Goal: Task Accomplishment & Management: Manage account settings

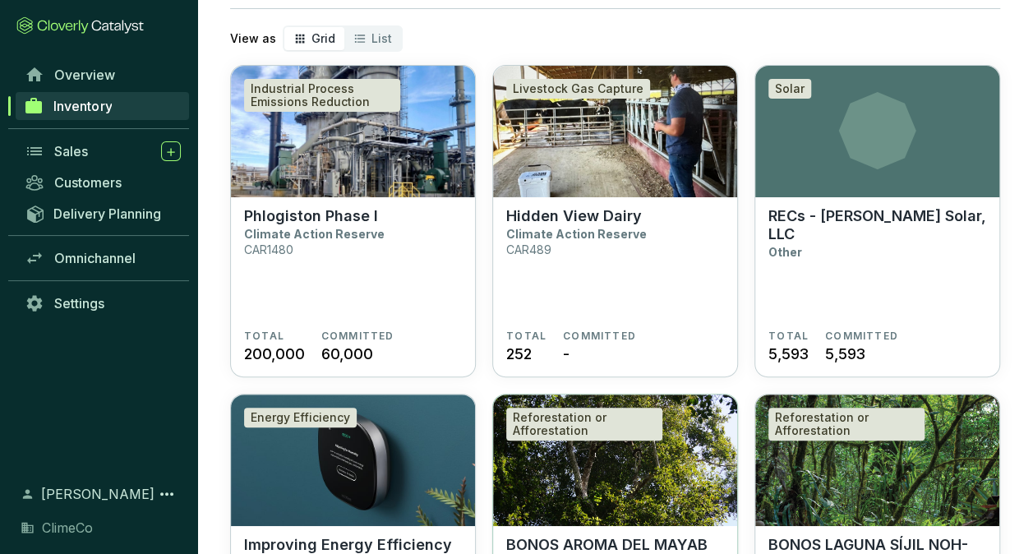
scroll to position [247, 0]
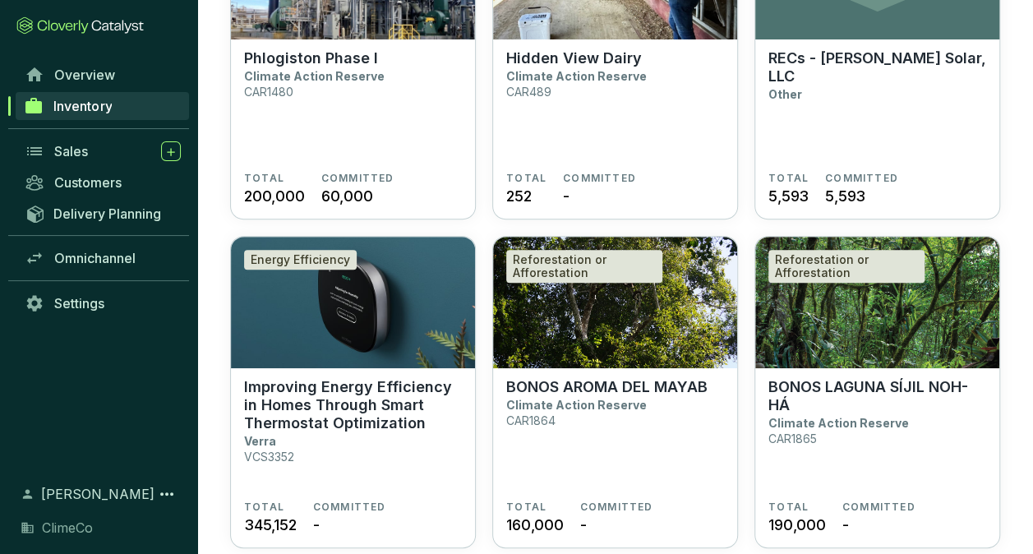
click at [53, 420] on div "Overview Inventory Sales Customers Delivery Planning Omnichannel Settings" at bounding box center [98, 261] width 197 height 404
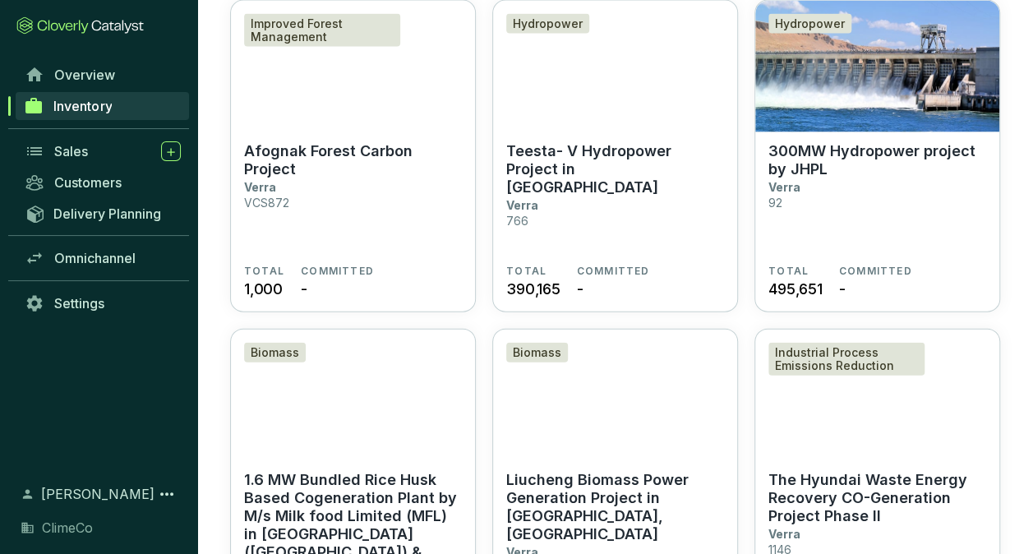
scroll to position [1726, 0]
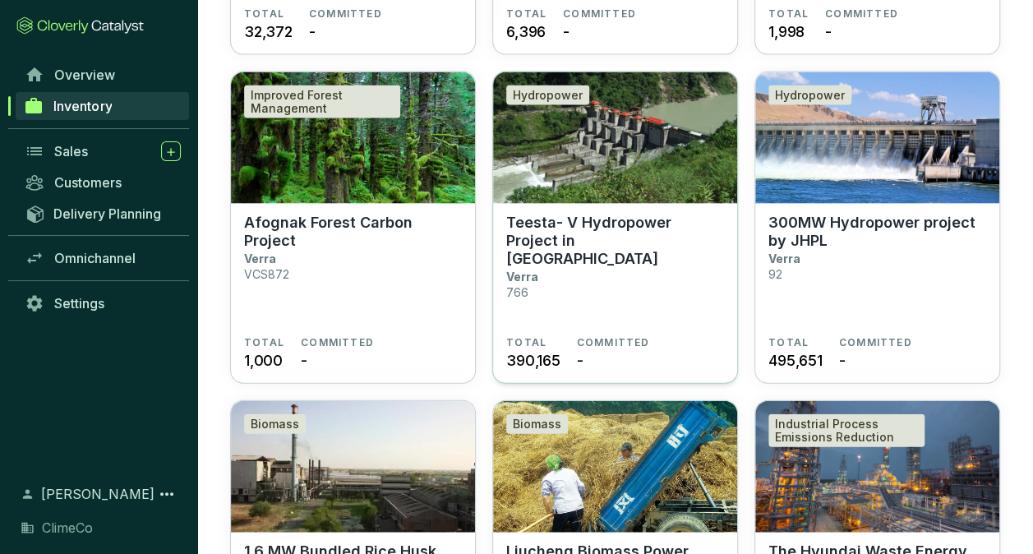
click at [612, 240] on p "Teesta- V Hydropower Project in [GEOGRAPHIC_DATA]" at bounding box center [615, 241] width 218 height 54
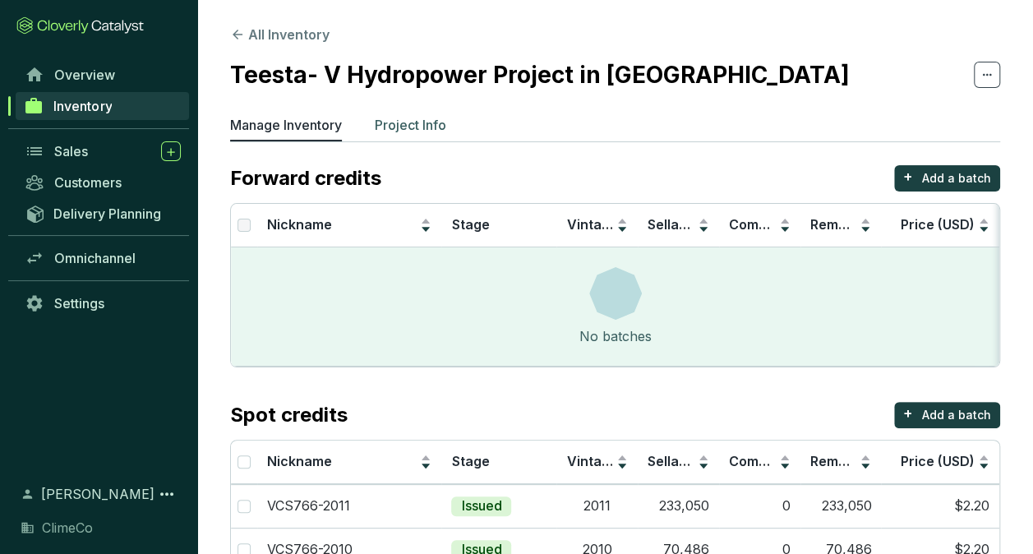
click at [432, 123] on p "Project Info" at bounding box center [411, 125] width 72 height 20
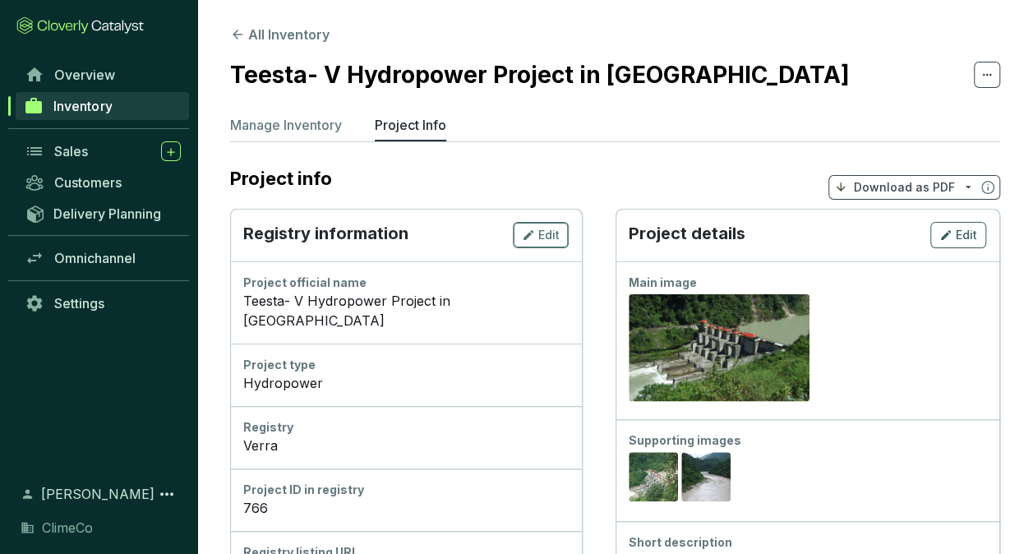
click at [546, 235] on span "Edit" at bounding box center [548, 235] width 21 height 16
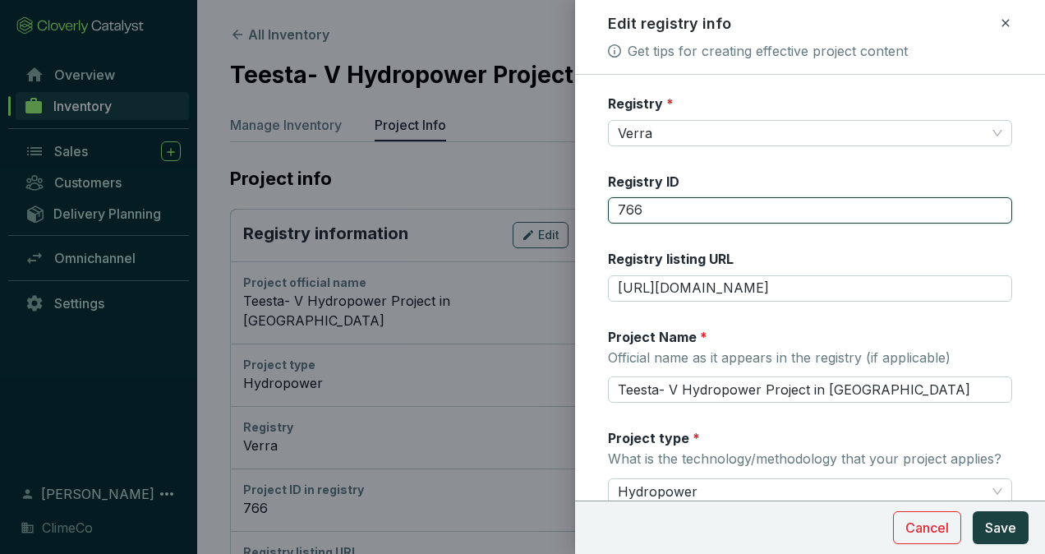
click at [616, 207] on input "766" at bounding box center [810, 210] width 404 height 26
type input "VCS766"
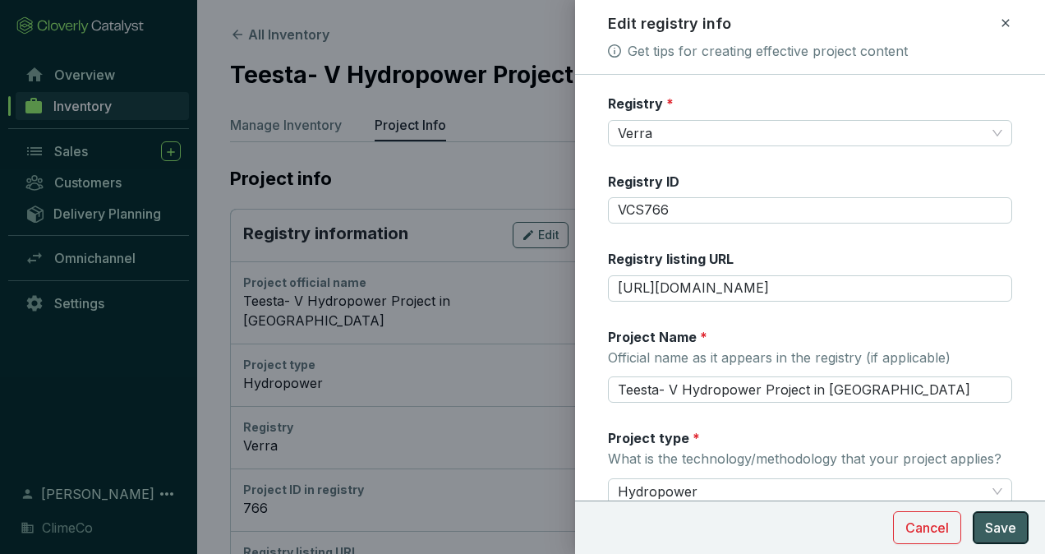
click at [980, 528] on button "Save" at bounding box center [1001, 527] width 56 height 33
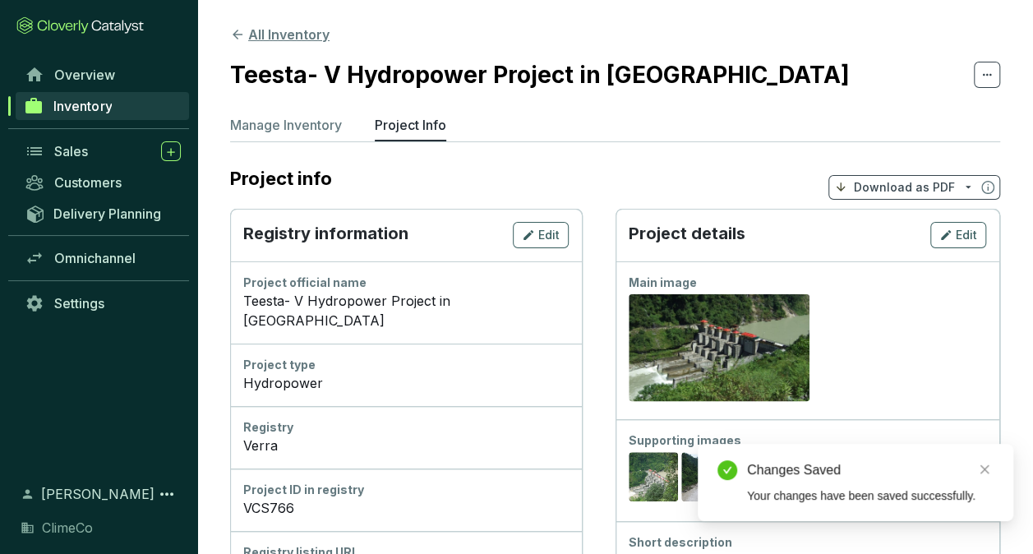
click at [282, 33] on button "All Inventory" at bounding box center [279, 35] width 99 height 20
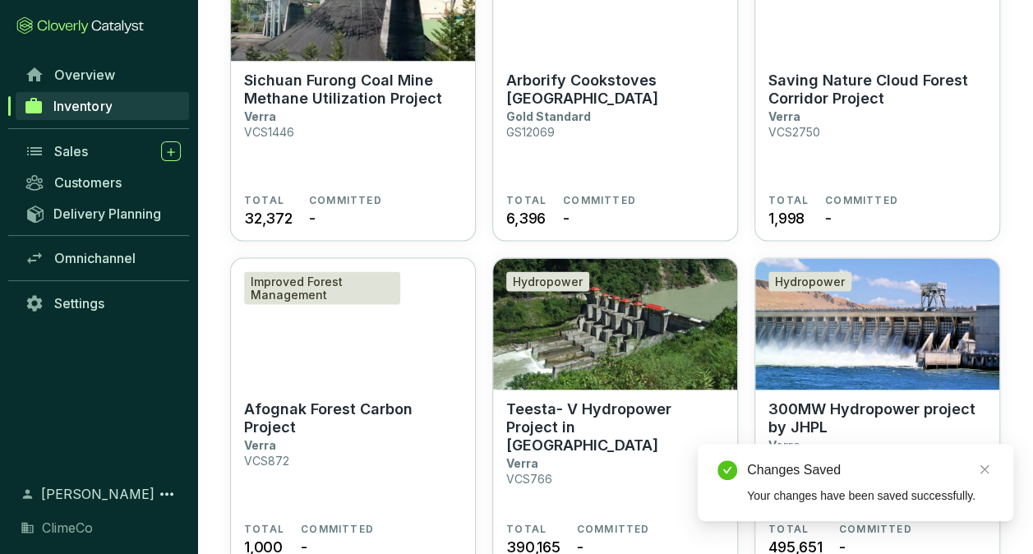
scroll to position [1644, 0]
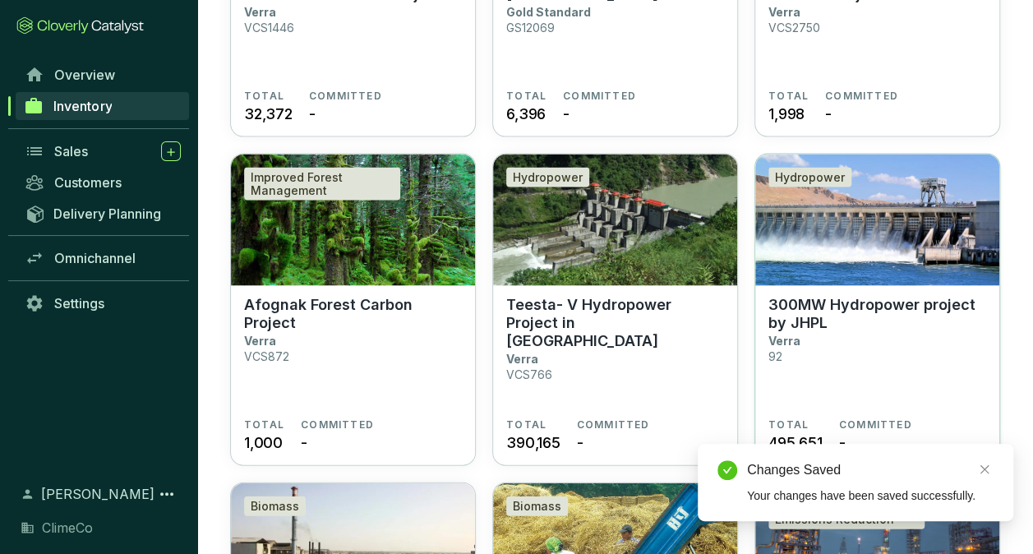
click at [810, 344] on section "300MW Hydropower project by JHPL Verra 92" at bounding box center [877, 357] width 218 height 122
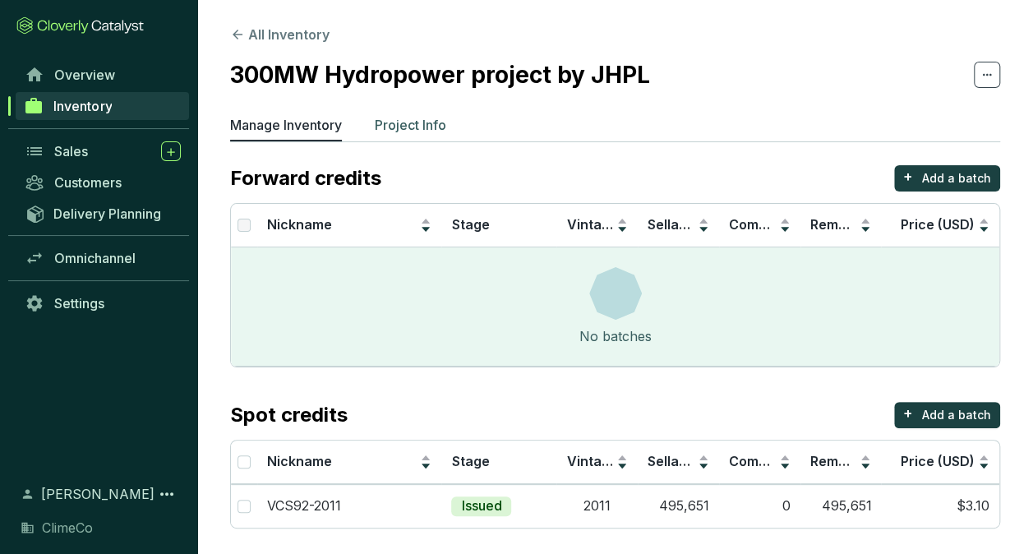
click at [420, 127] on p "Project Info" at bounding box center [411, 125] width 72 height 20
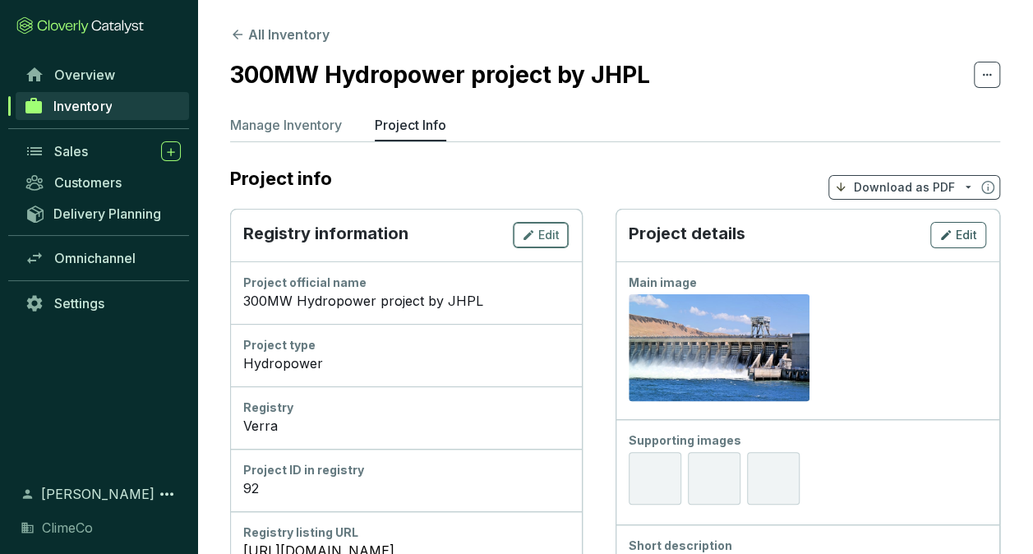
click at [537, 232] on div "Edit" at bounding box center [541, 235] width 38 height 20
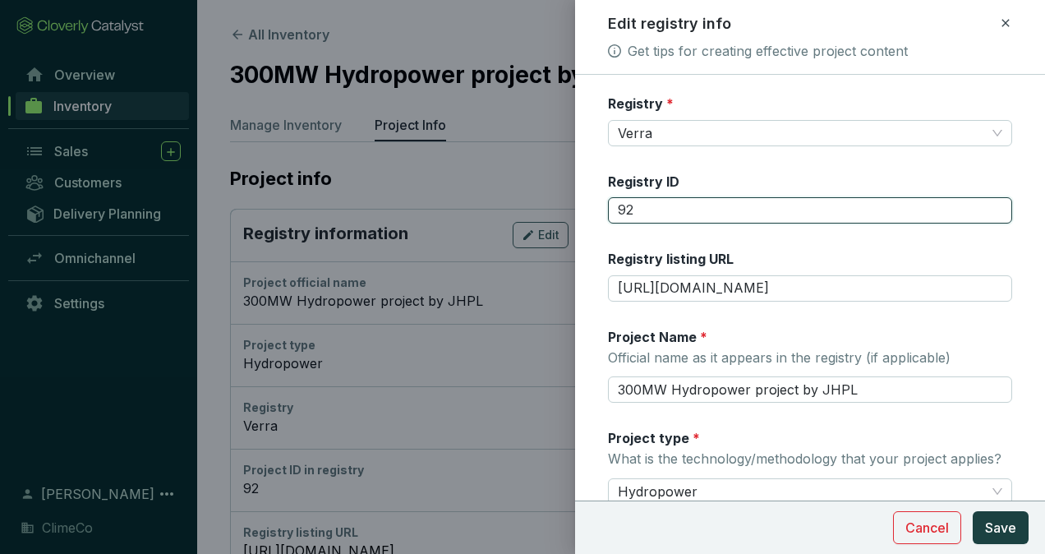
click at [616, 213] on input "92" at bounding box center [810, 210] width 404 height 26
type input "VCS92"
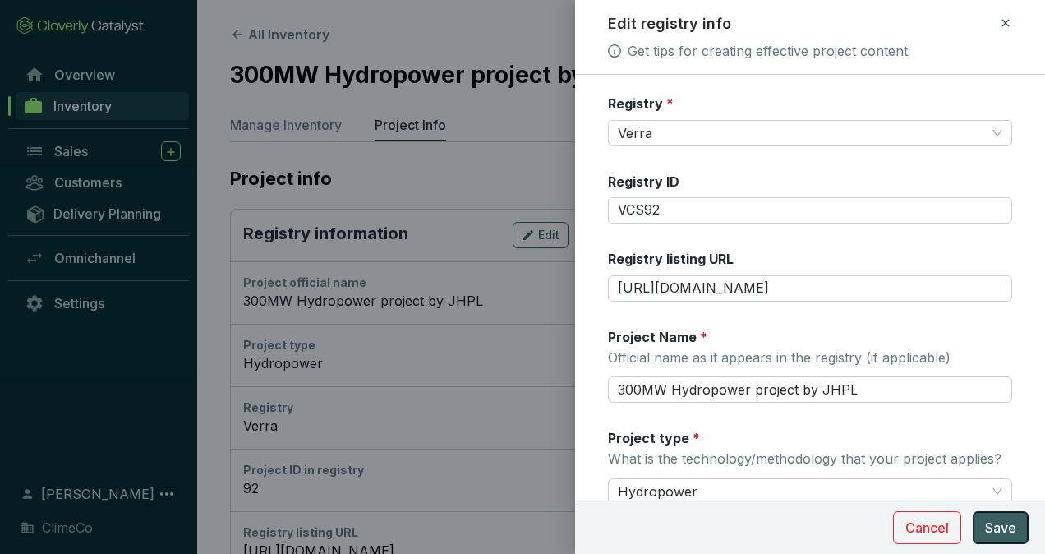
click at [1007, 524] on span "Save" at bounding box center [1000, 528] width 31 height 20
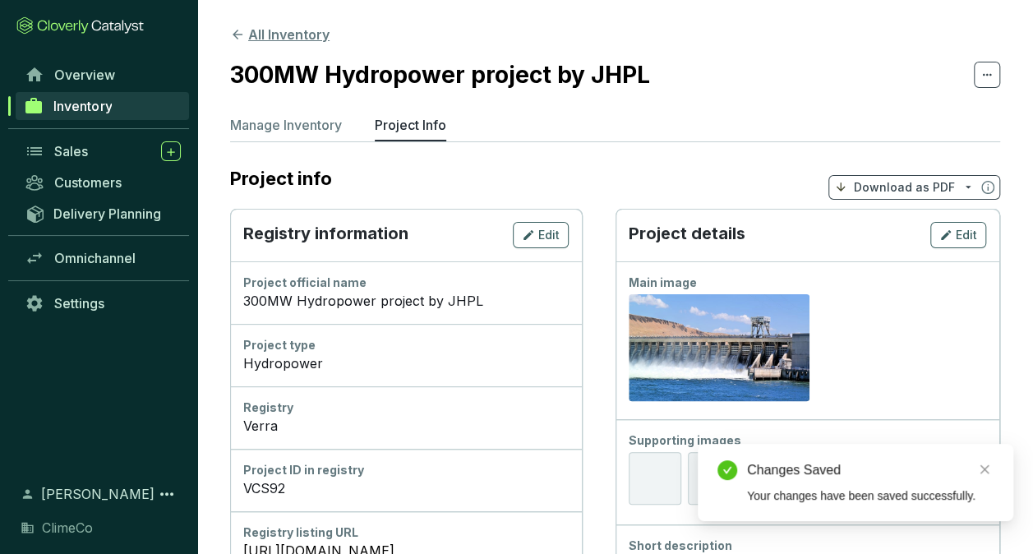
click at [294, 28] on button "All Inventory" at bounding box center [279, 35] width 99 height 20
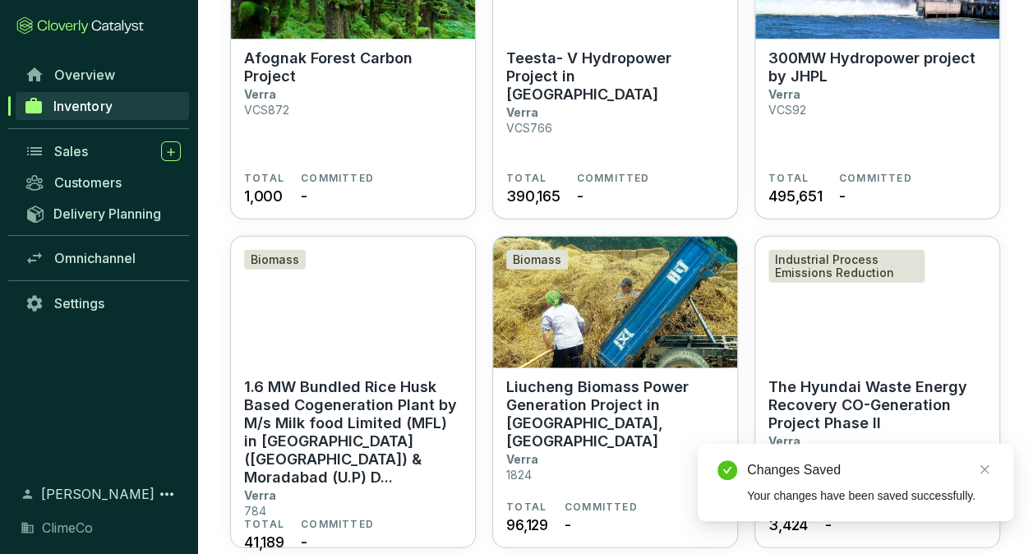
scroll to position [2055, 0]
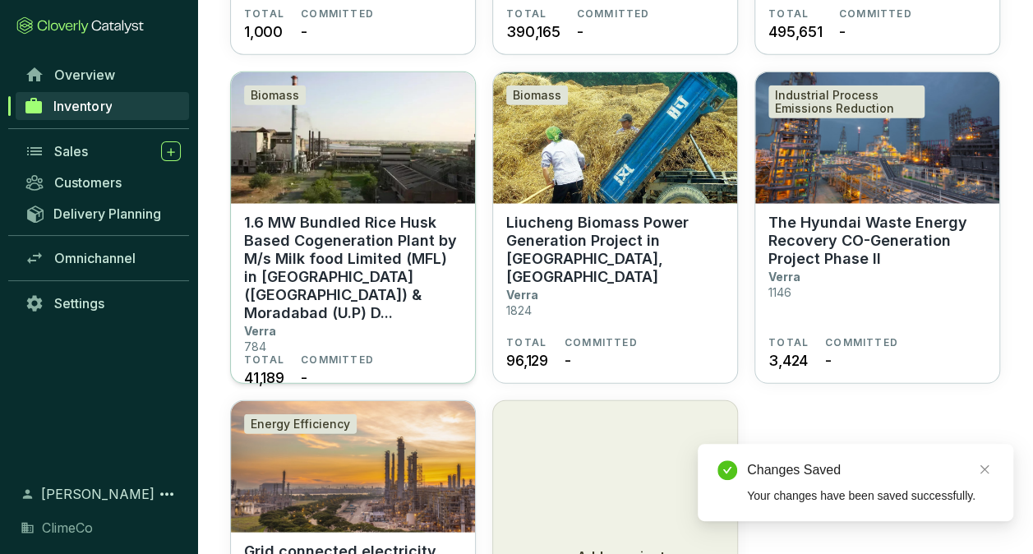
click at [385, 255] on p "1.6 MW Bundled Rice Husk Based Cogeneration Plant by M/s Milk food Limited (MFL…" at bounding box center [353, 268] width 218 height 108
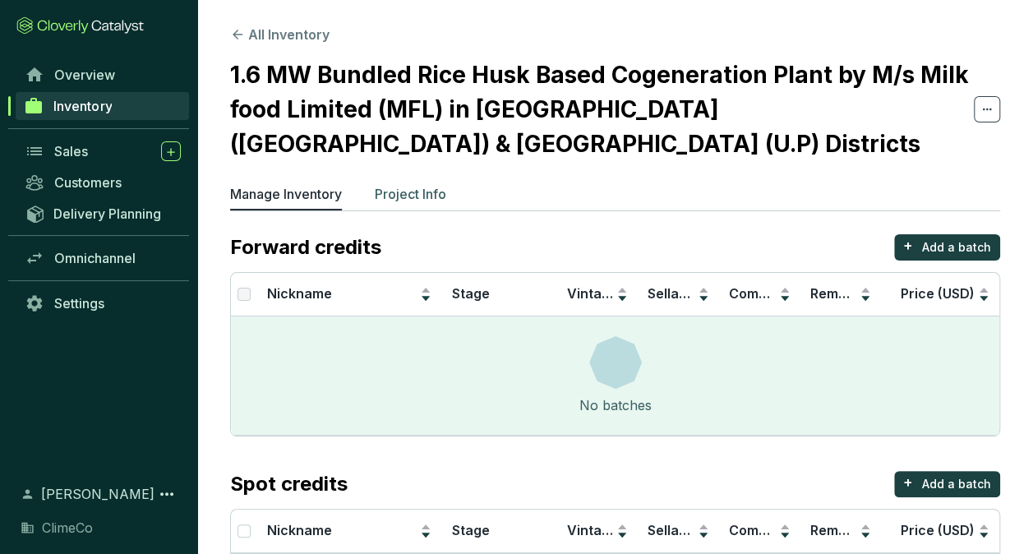
click at [400, 184] on li "Project Info" at bounding box center [411, 197] width 72 height 26
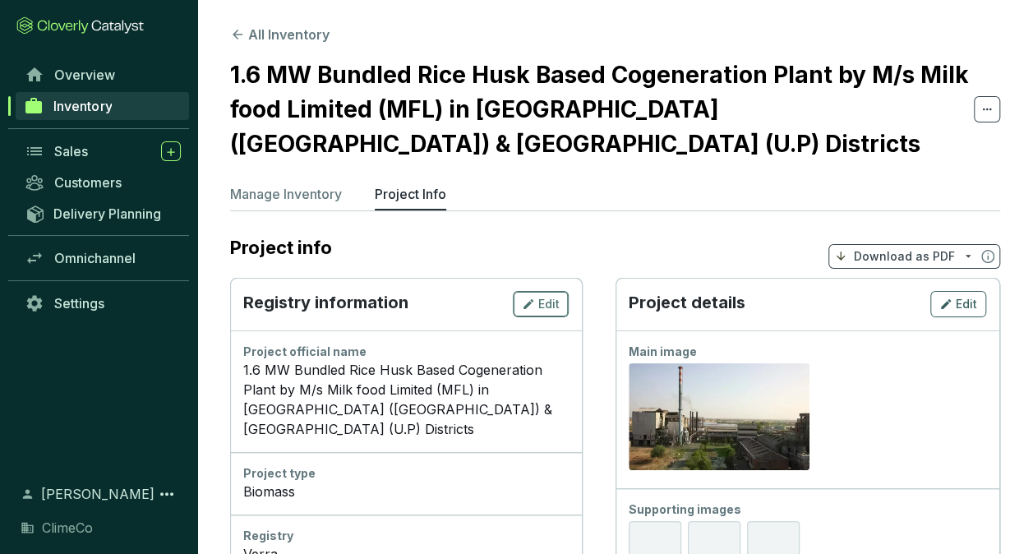
click at [548, 296] on span "Edit" at bounding box center [548, 304] width 21 height 16
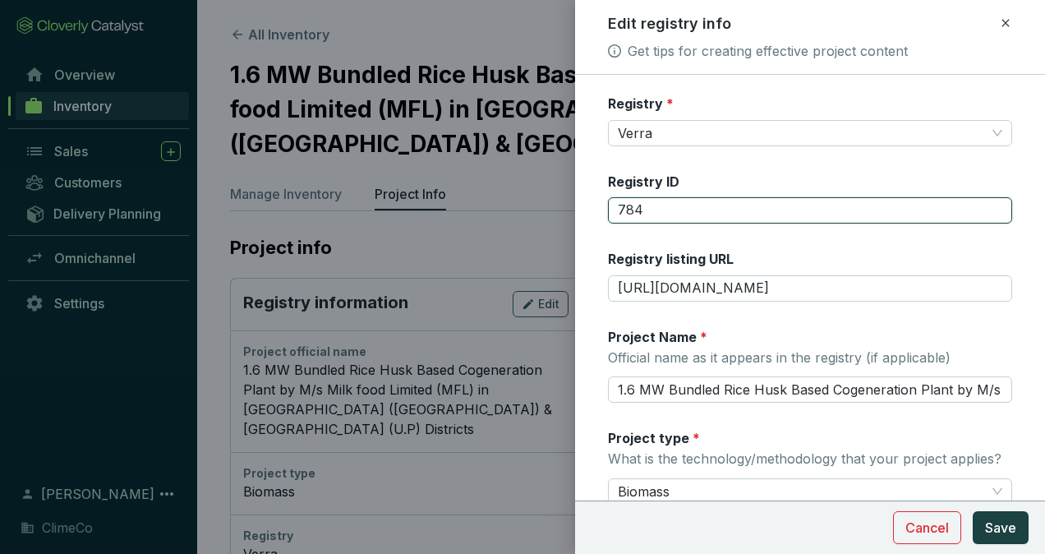
click at [615, 210] on input "784" at bounding box center [810, 210] width 404 height 26
type input "VCS784"
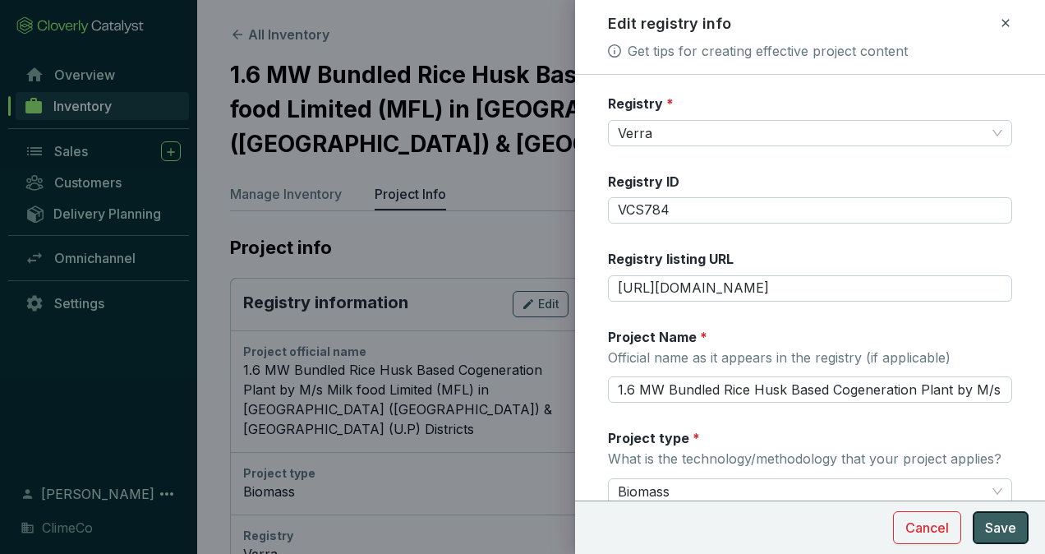
click at [998, 514] on button "Save" at bounding box center [1001, 527] width 56 height 33
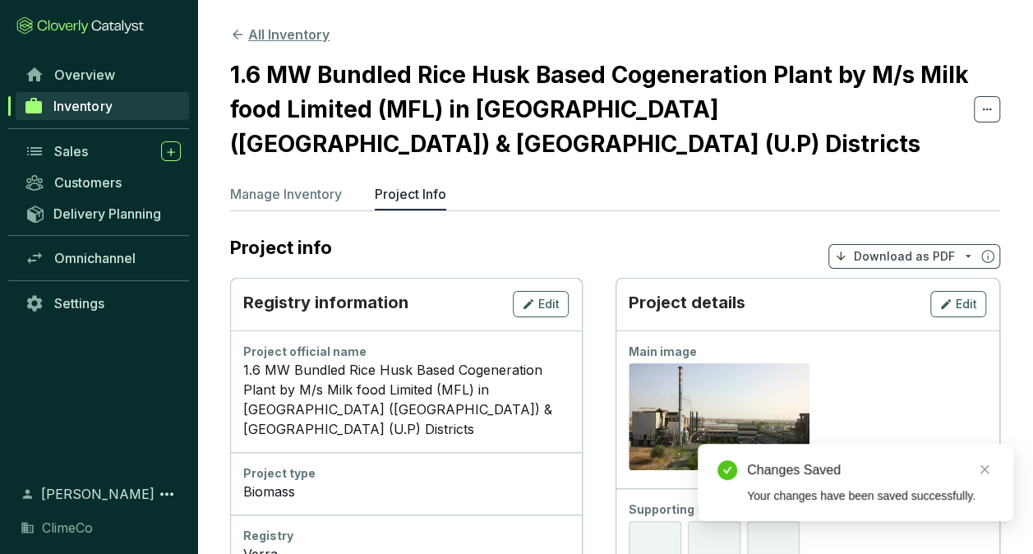
click at [283, 39] on button "All Inventory" at bounding box center [279, 35] width 99 height 20
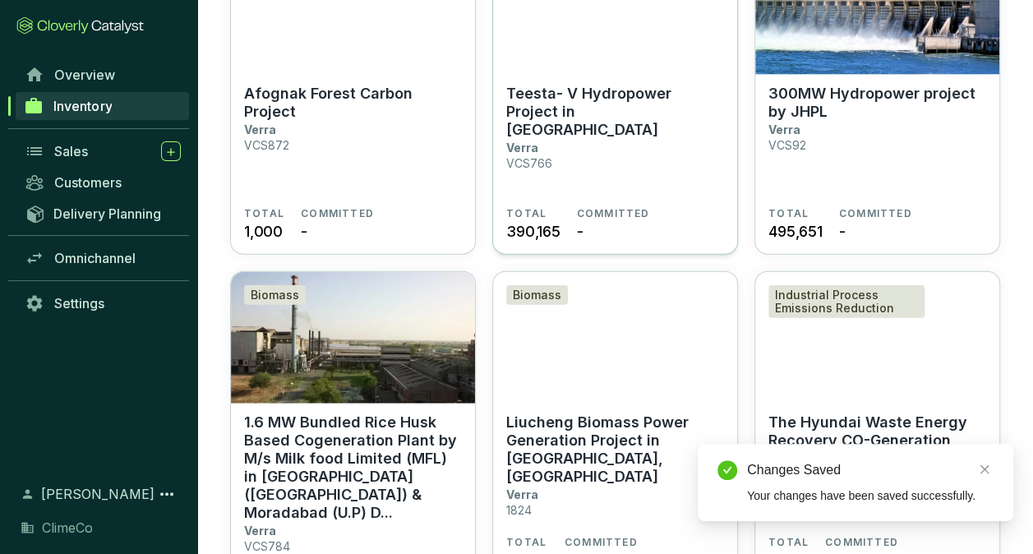
scroll to position [2055, 0]
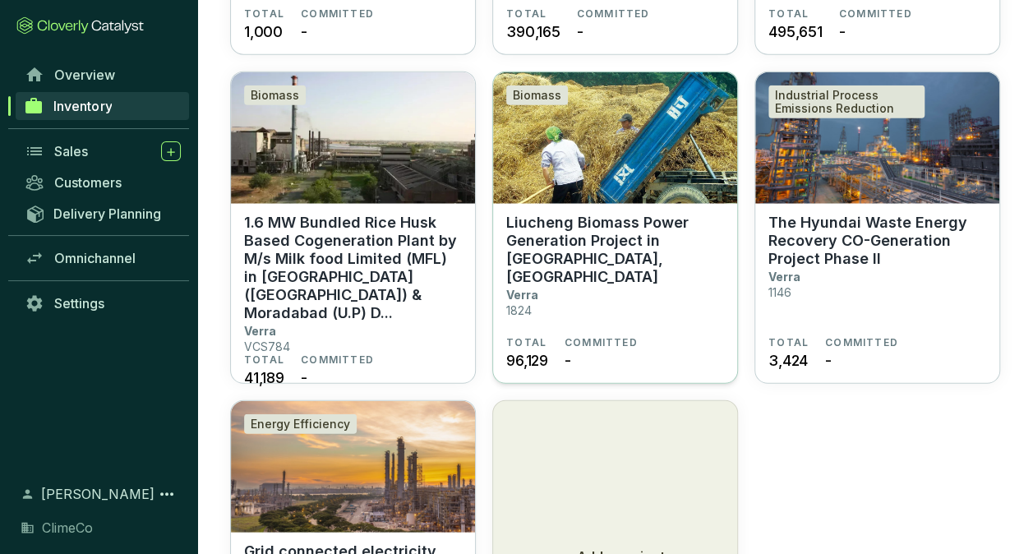
click at [584, 255] on p "Liucheng Biomass Power Generation Project in [GEOGRAPHIC_DATA], [GEOGRAPHIC_DAT…" at bounding box center [615, 250] width 218 height 72
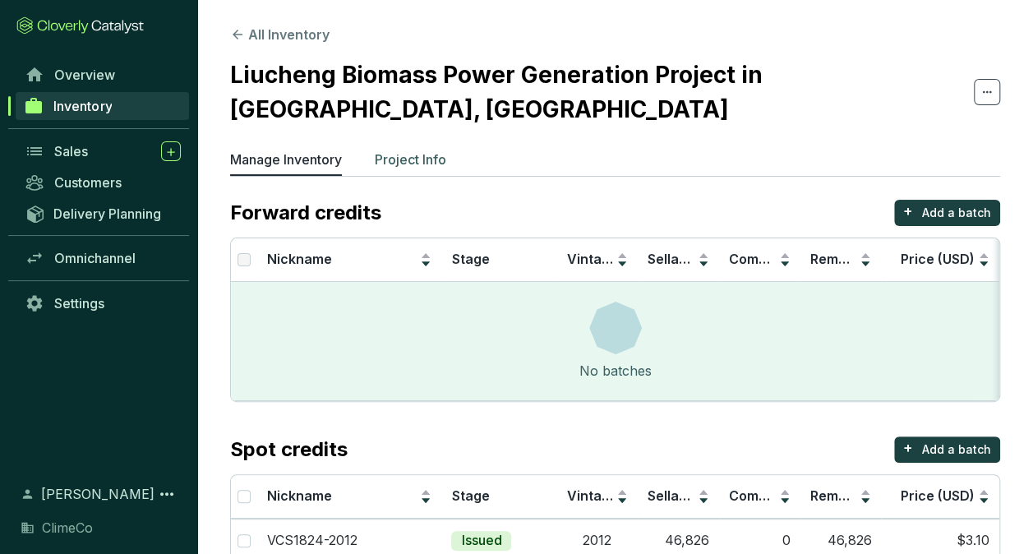
click at [407, 159] on p "Project Info" at bounding box center [411, 160] width 72 height 20
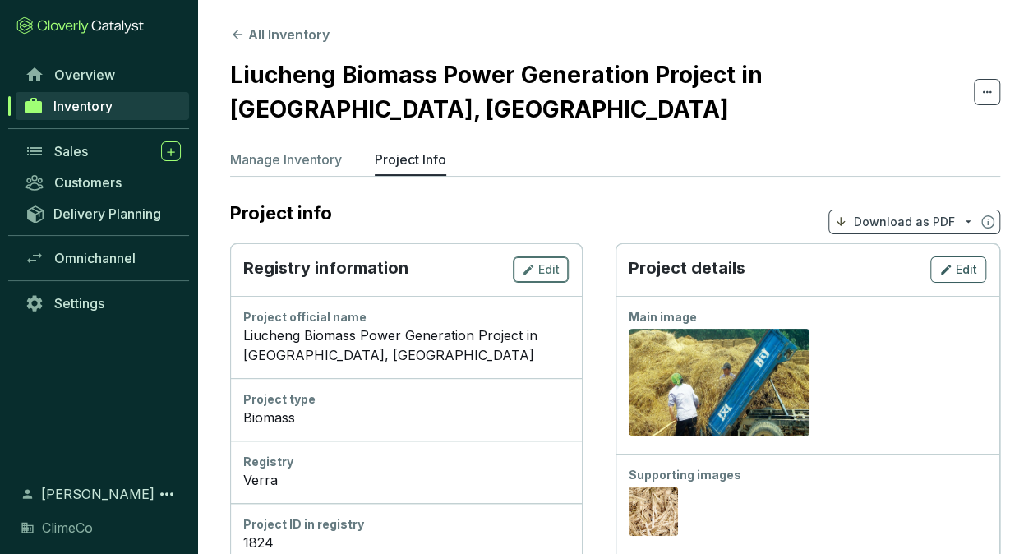
click at [535, 264] on icon "button" at bounding box center [528, 270] width 13 height 20
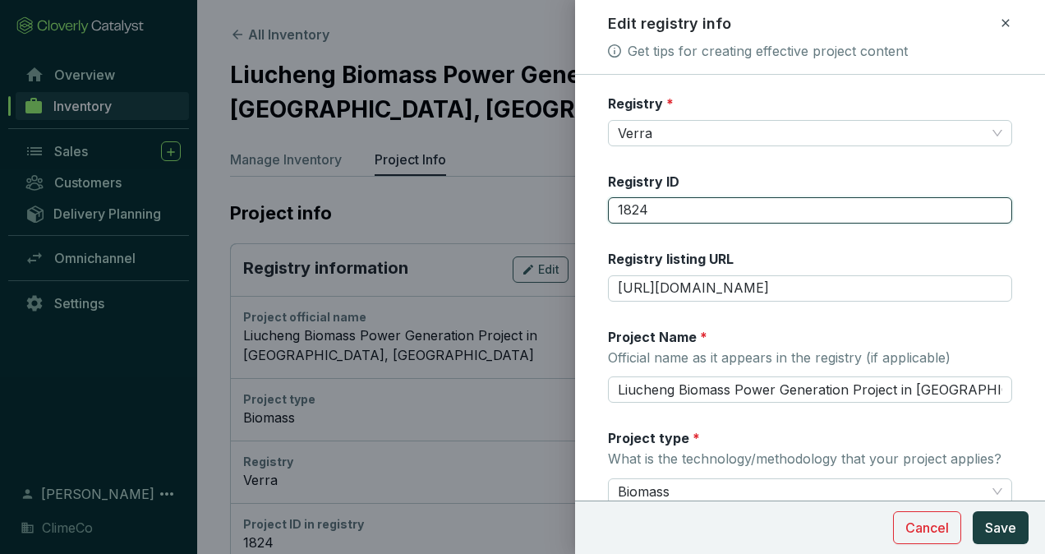
click at [613, 210] on input "1824" at bounding box center [810, 210] width 404 height 26
type input "VCS1824"
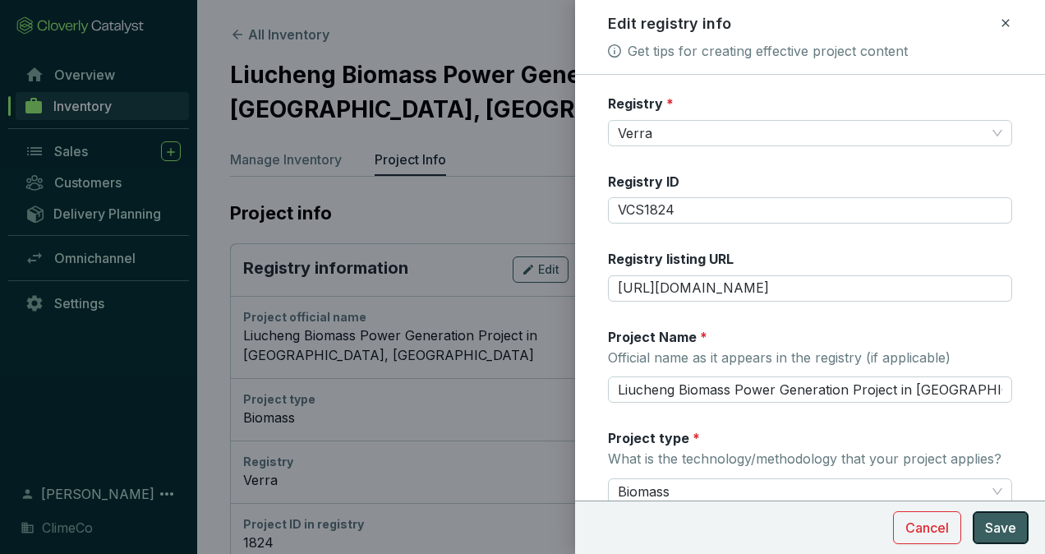
click at [981, 526] on button "Save" at bounding box center [1001, 527] width 56 height 33
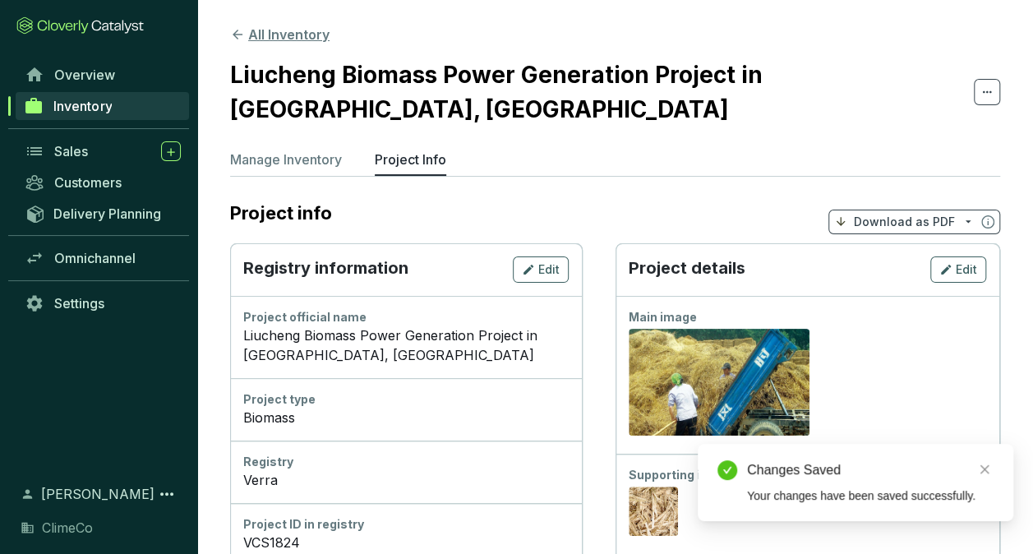
click at [265, 31] on button "All Inventory" at bounding box center [279, 35] width 99 height 20
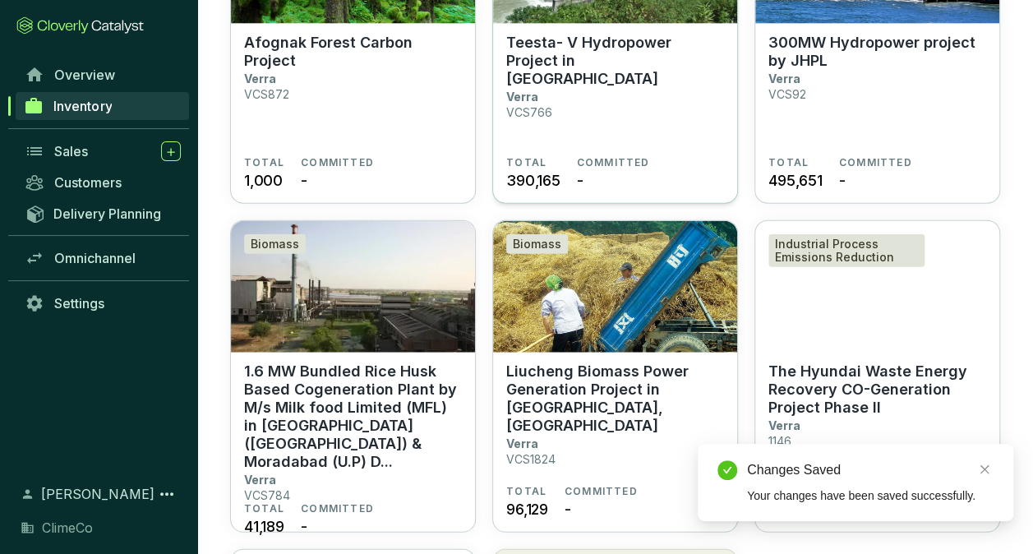
scroll to position [2137, 0]
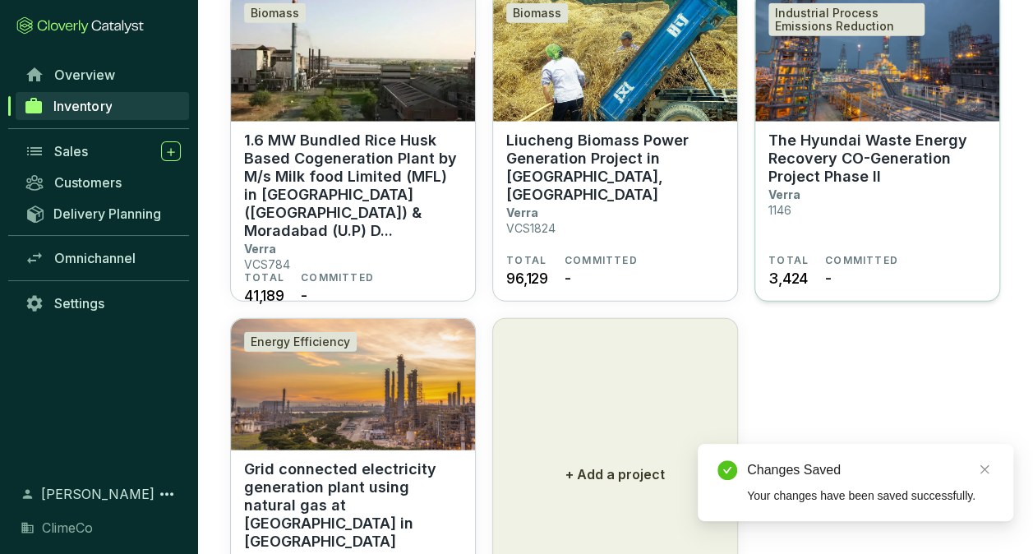
click at [871, 146] on p "The Hyundai Waste Energy Recovery CO-Generation Project Phase II" at bounding box center [877, 158] width 218 height 54
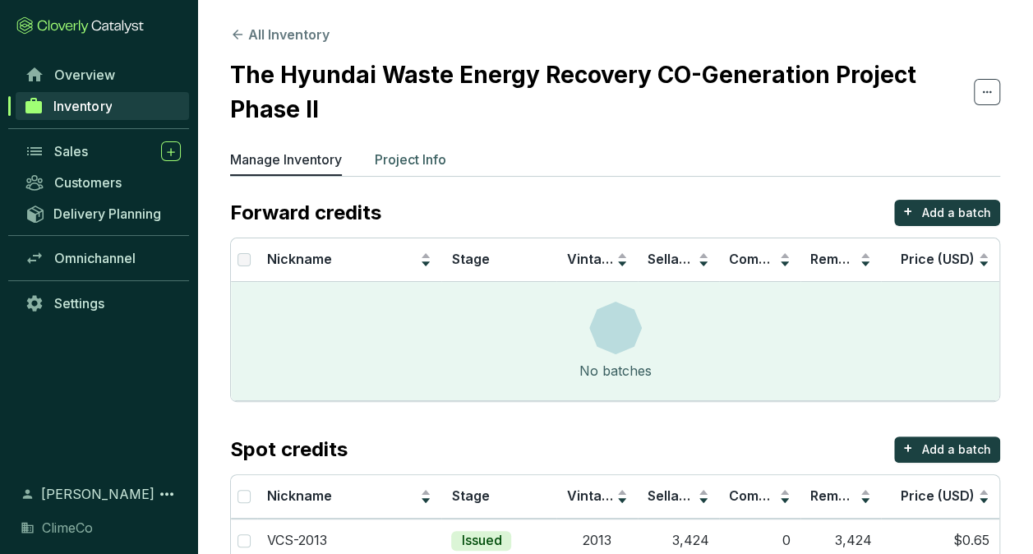
click at [428, 161] on p "Project Info" at bounding box center [411, 160] width 72 height 20
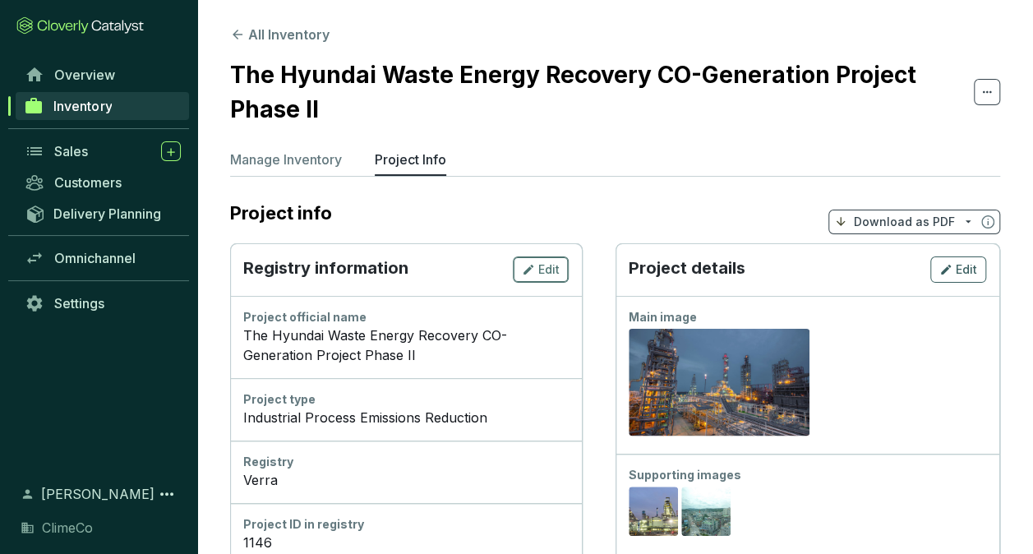
click at [535, 265] on icon "button" at bounding box center [528, 270] width 13 height 20
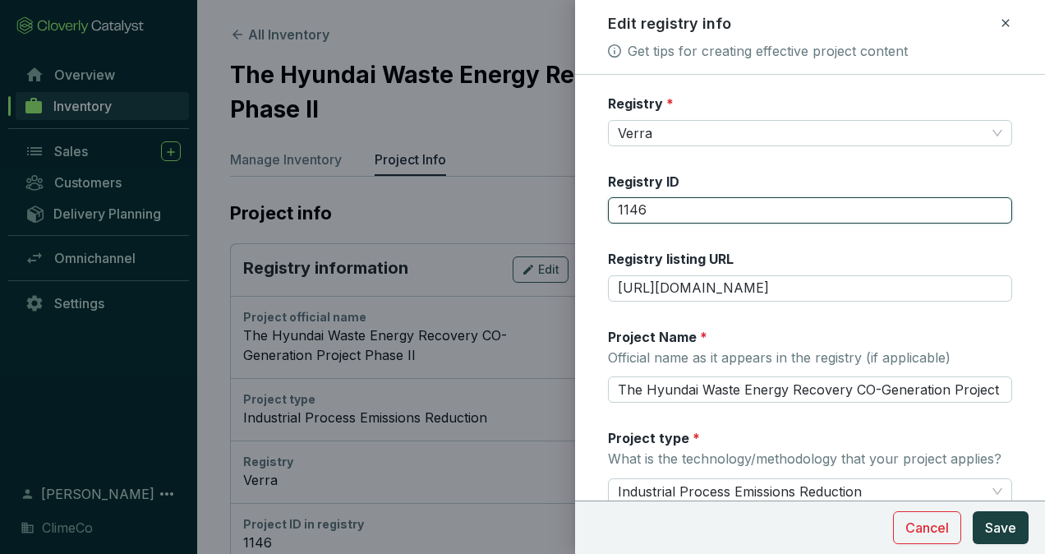
click at [612, 210] on input "1146" at bounding box center [810, 210] width 404 height 26
type input "VCS1146"
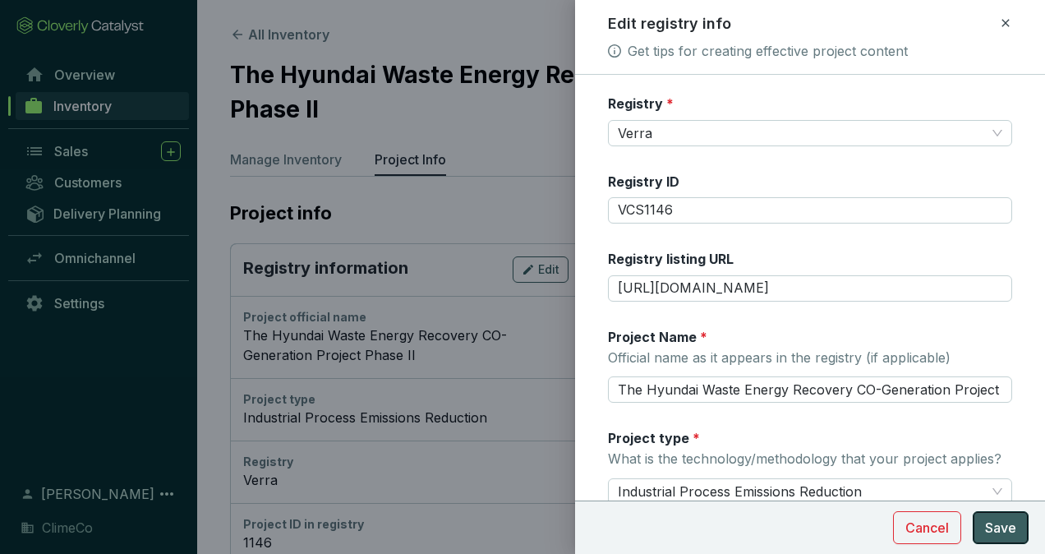
click at [1008, 523] on span "Save" at bounding box center [1000, 528] width 31 height 20
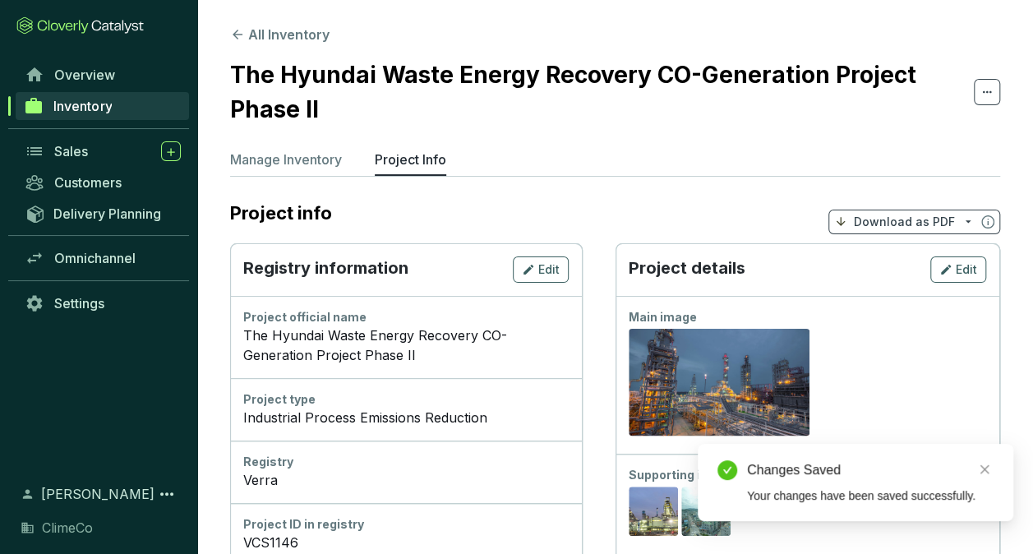
click at [274, 35] on button "All Inventory" at bounding box center [279, 35] width 99 height 20
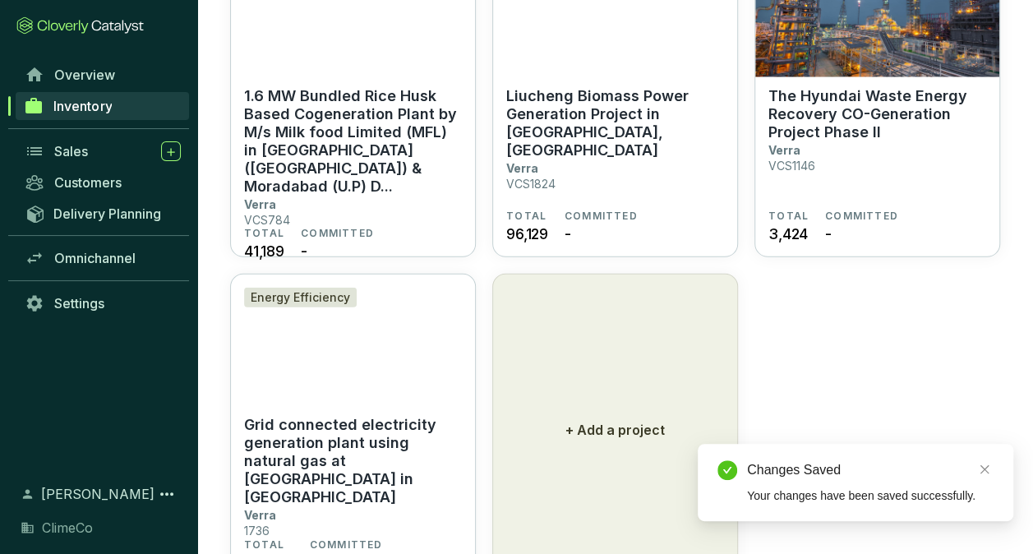
scroll to position [2255, 0]
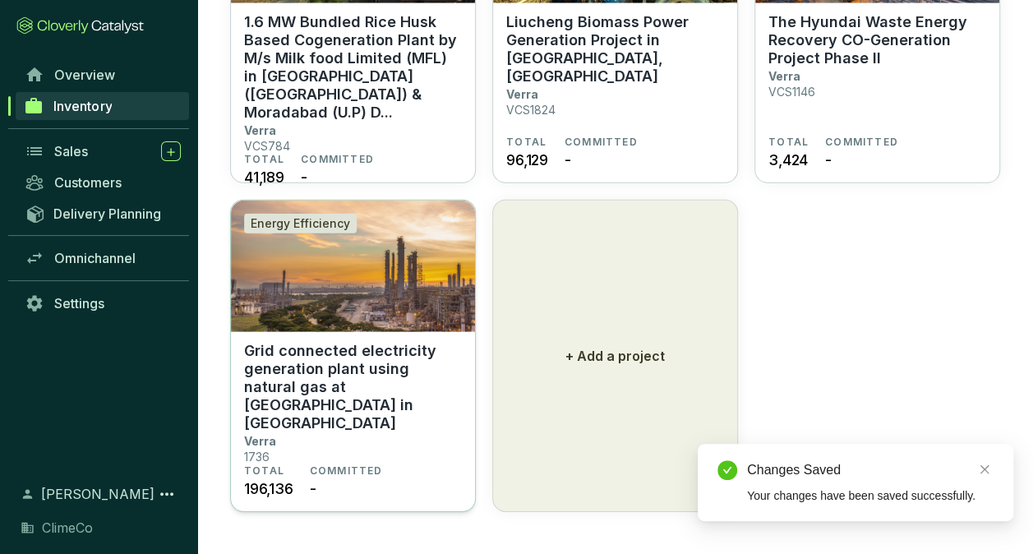
click at [352, 362] on p "Grid connected electricity generation plant using natural gas at [GEOGRAPHIC_DA…" at bounding box center [353, 387] width 218 height 90
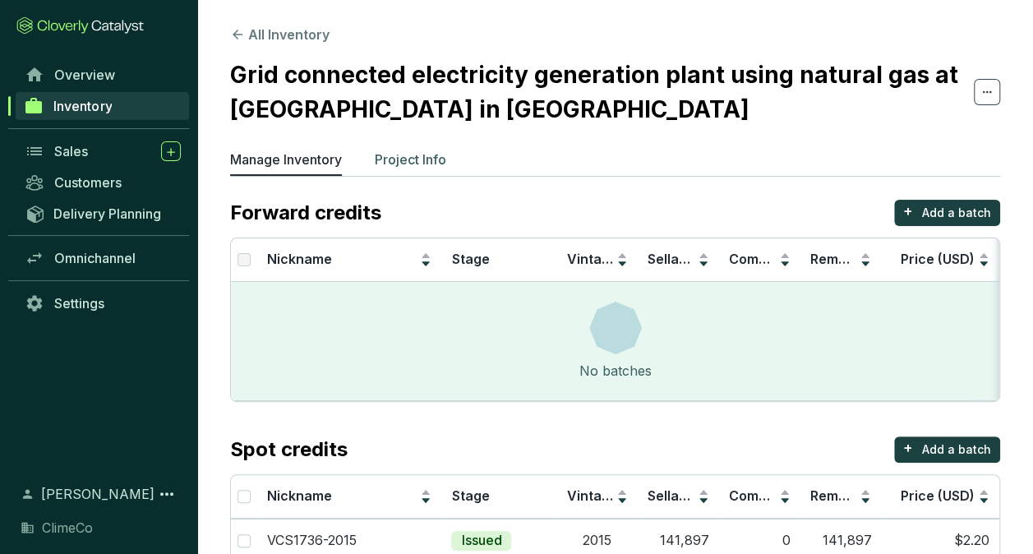
click at [410, 166] on p "Project Info" at bounding box center [411, 160] width 72 height 20
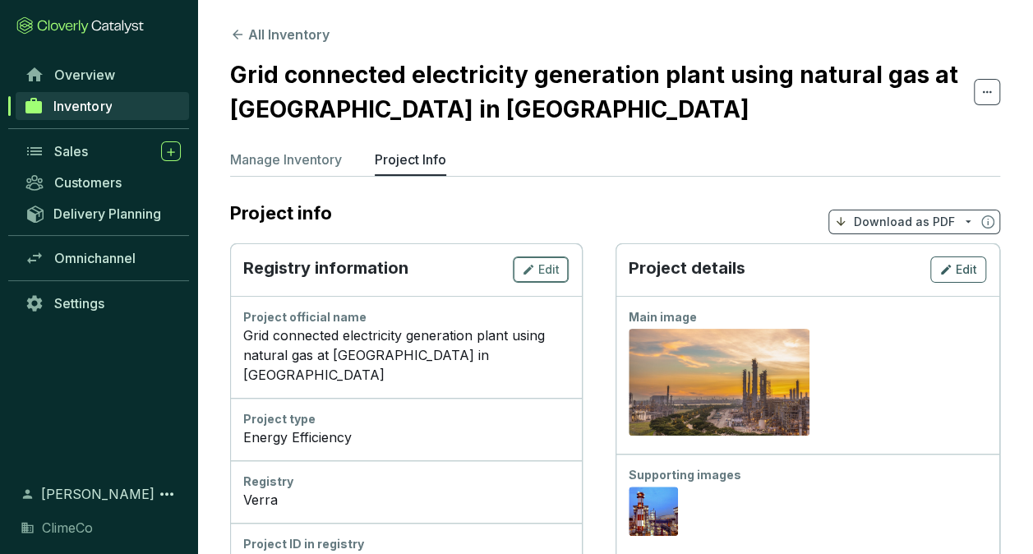
click at [541, 268] on div "Edit" at bounding box center [541, 270] width 38 height 20
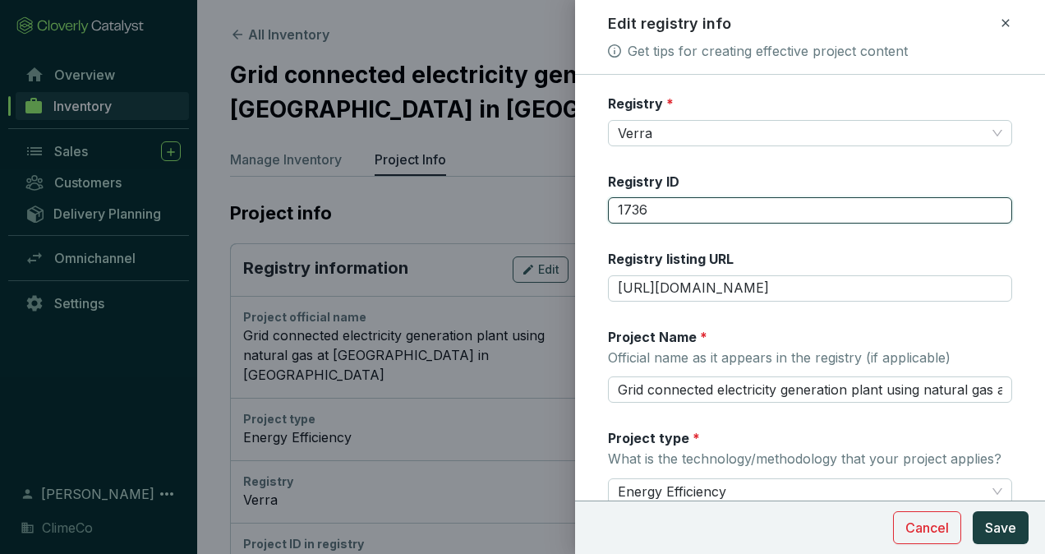
click at [615, 210] on input "1736" at bounding box center [810, 210] width 404 height 26
type input "VCS1736"
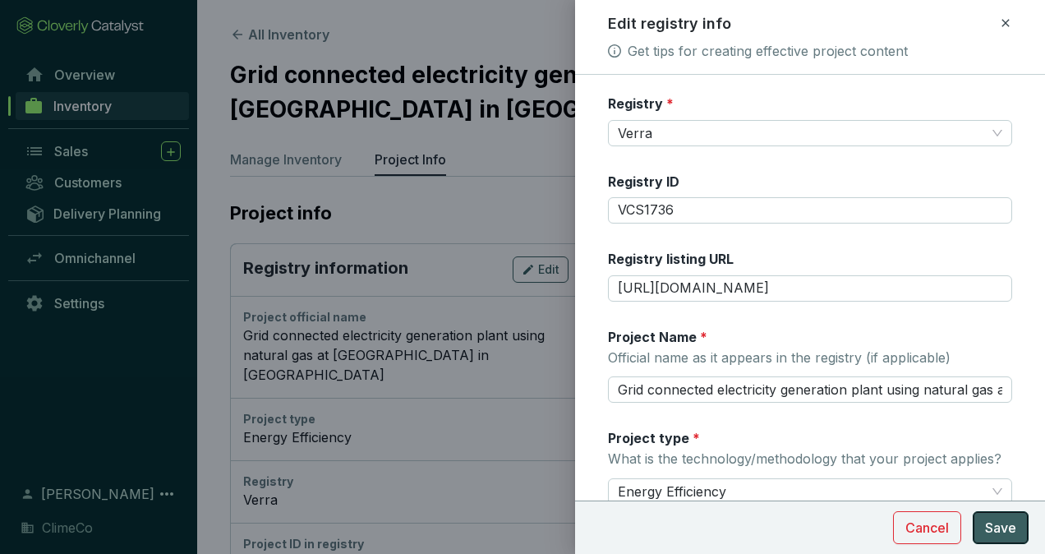
click at [1014, 531] on span "Save" at bounding box center [1000, 528] width 31 height 20
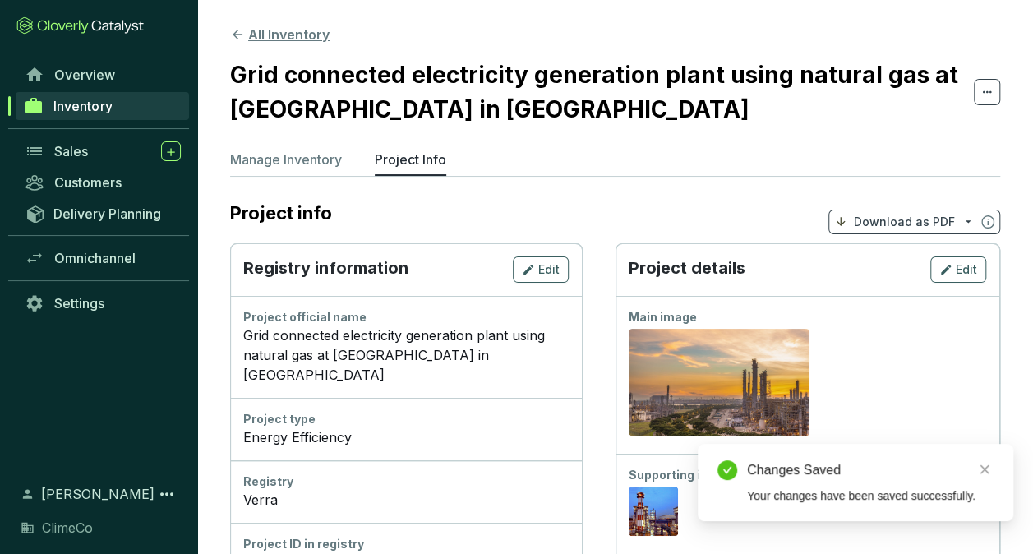
click at [278, 28] on button "All Inventory" at bounding box center [279, 35] width 99 height 20
